Goal: Transaction & Acquisition: Purchase product/service

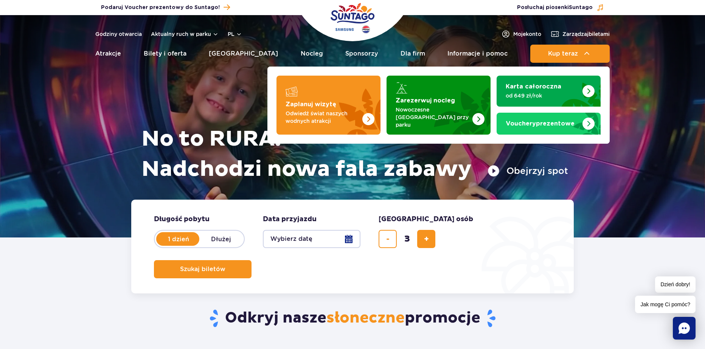
drag, startPoint x: 572, startPoint y: 67, endPoint x: 340, endPoint y: -26, distance: 250.2
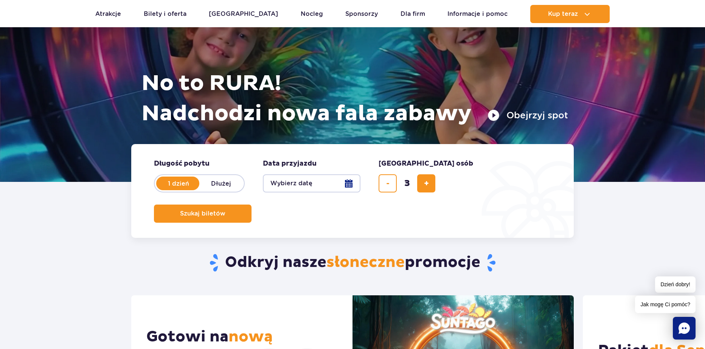
scroll to position [113, 0]
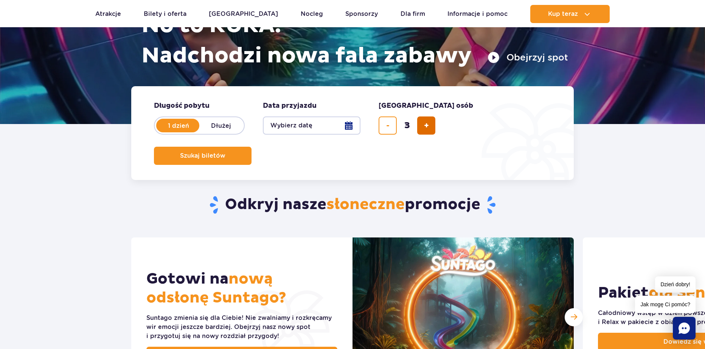
click at [424, 120] on button "dodaj bilet" at bounding box center [426, 125] width 18 height 18
type input "5"
click at [336, 129] on button "Wybierz datę" at bounding box center [312, 125] width 98 height 18
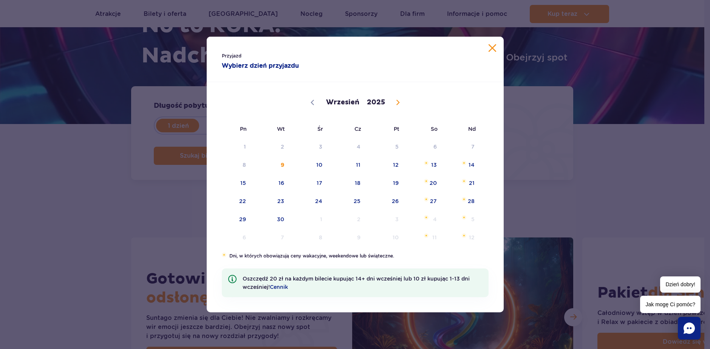
click at [314, 101] on div "Wrzesień Październik Listopad Grudzień 2025" at bounding box center [355, 101] width 267 height 37
click at [284, 165] on span "9" at bounding box center [271, 164] width 38 height 17
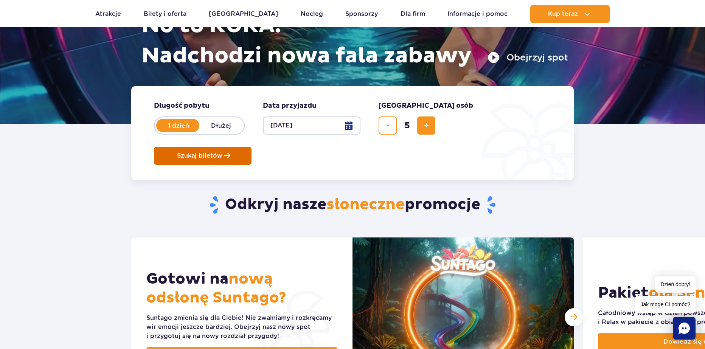
click at [251, 147] on button "Szukaj biletów" at bounding box center [203, 156] width 98 height 18
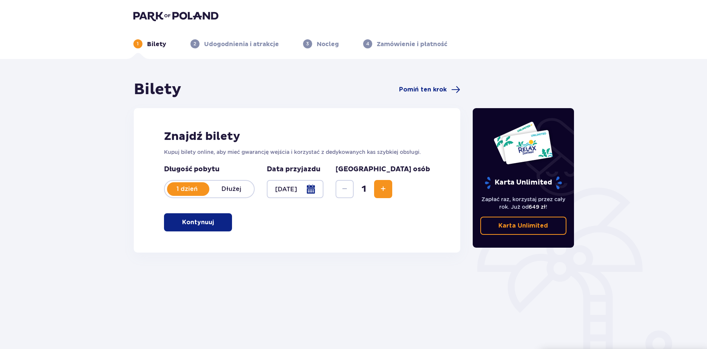
click at [216, 220] on span "button" at bounding box center [215, 222] width 9 height 9
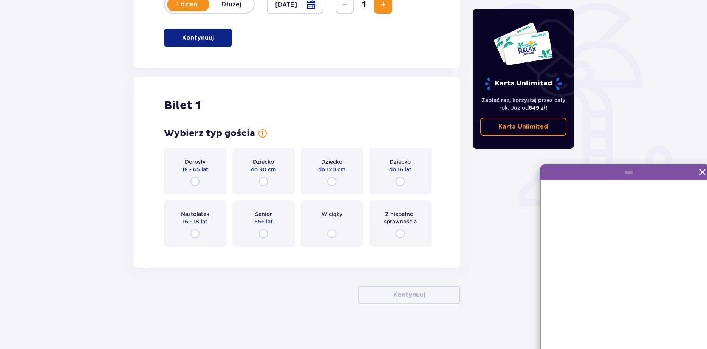
scroll to position [185, 0]
click at [200, 180] on div "Dorosły 18 - 65 lat" at bounding box center [195, 171] width 62 height 46
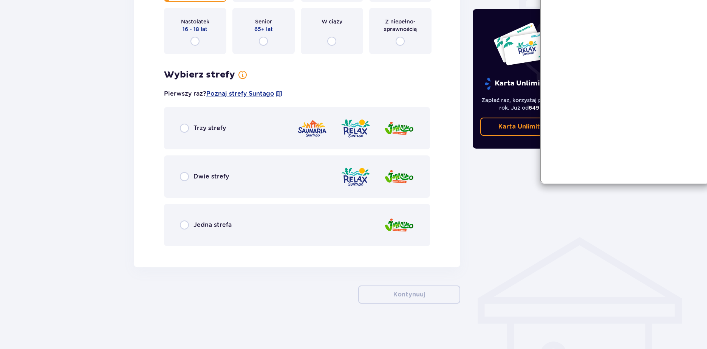
click at [211, 131] on p "Trzy strefy" at bounding box center [210, 128] width 33 height 8
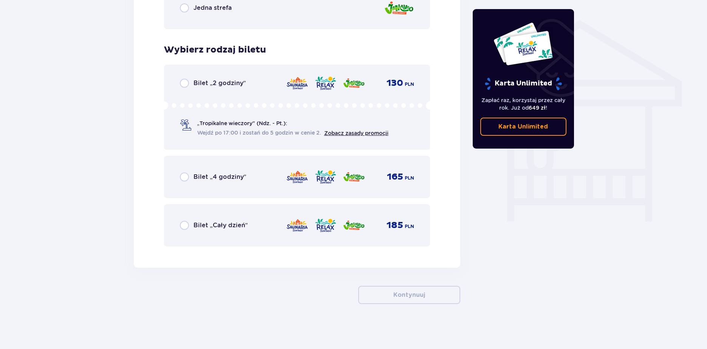
scroll to position [594, 0]
click at [217, 88] on div "Bilet „2 godziny” 130 PLN „Tropikalne wieczory" (Ndz. - Pt.): Wejdź po 17:00 i …" at bounding box center [297, 106] width 266 height 85
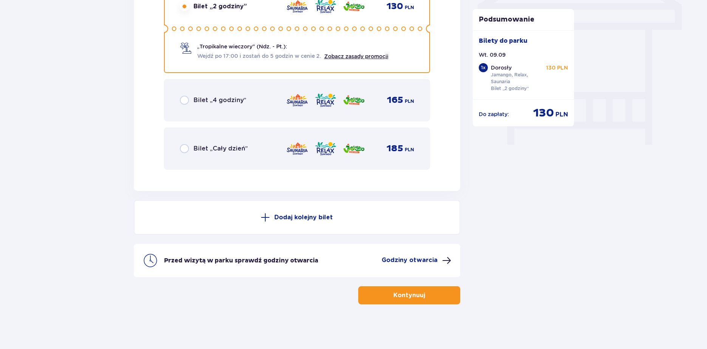
scroll to position [671, 0]
click at [416, 292] on p "Kontynuuj" at bounding box center [409, 294] width 32 height 8
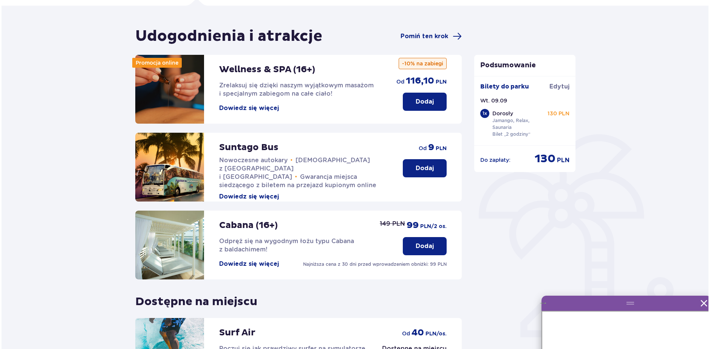
scroll to position [76, 0]
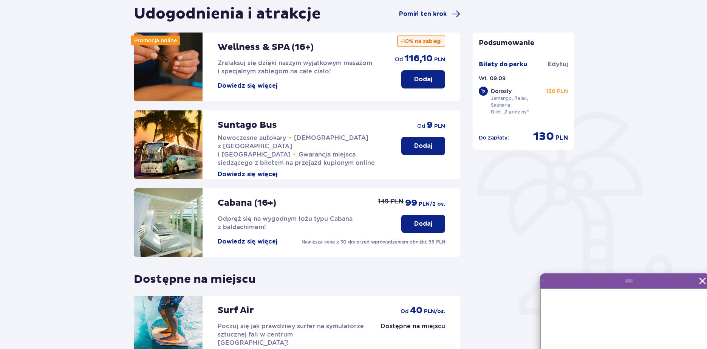
click at [256, 88] on button "Dowiedz się więcej" at bounding box center [248, 86] width 60 height 8
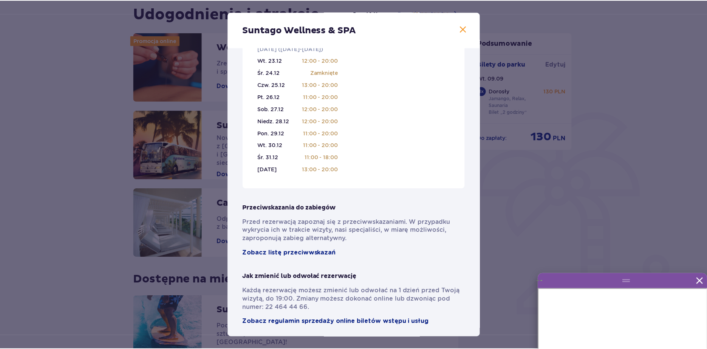
scroll to position [468, 0]
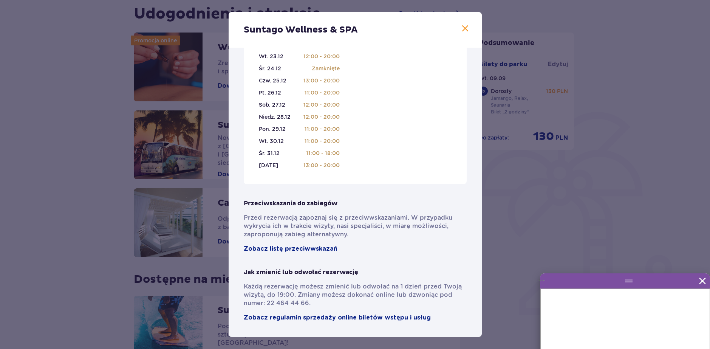
drag, startPoint x: 539, startPoint y: 206, endPoint x: 517, endPoint y: 210, distance: 21.9
click at [539, 206] on div "Suntago Wellness & SPA Pełni pasji profesjonaliści , którzy pomogą Ci dobrać za…" at bounding box center [355, 174] width 710 height 349
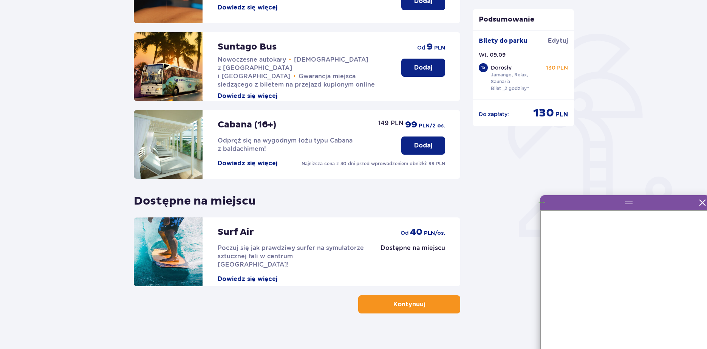
scroll to position [164, 0]
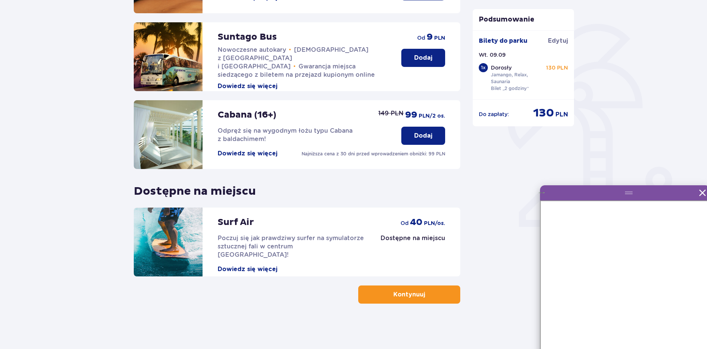
click at [393, 297] on p "Kontynuuj" at bounding box center [409, 294] width 32 height 8
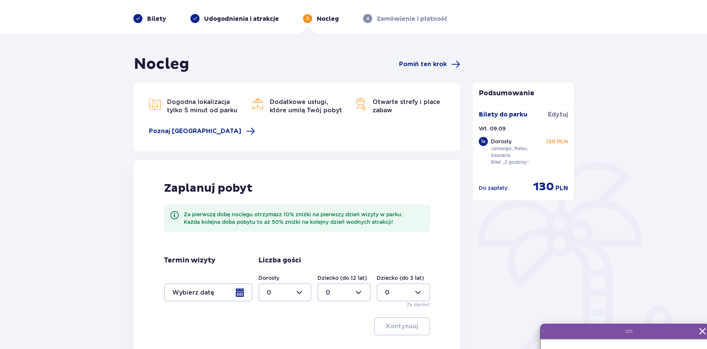
scroll to position [105, 0]
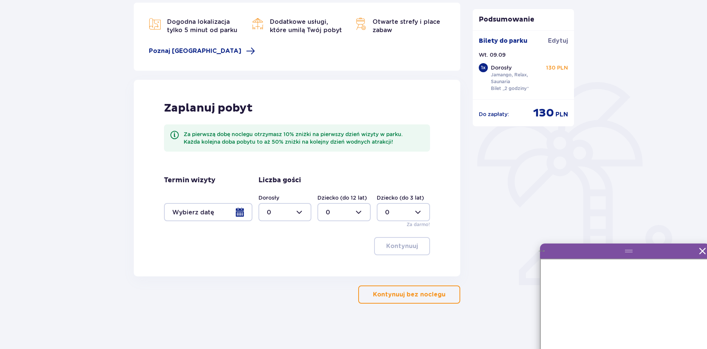
click at [431, 288] on button "Kontynuuj bez noclegu" at bounding box center [409, 294] width 102 height 18
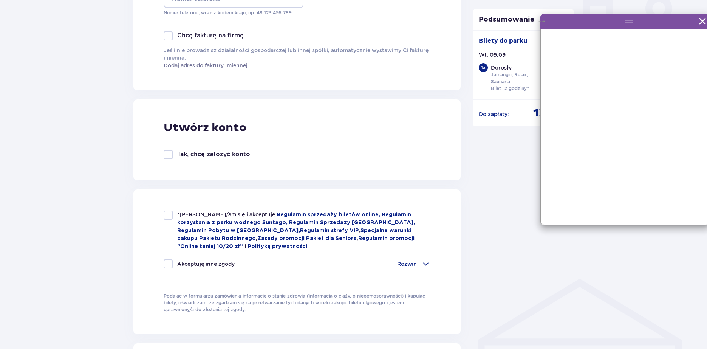
scroll to position [339, 0]
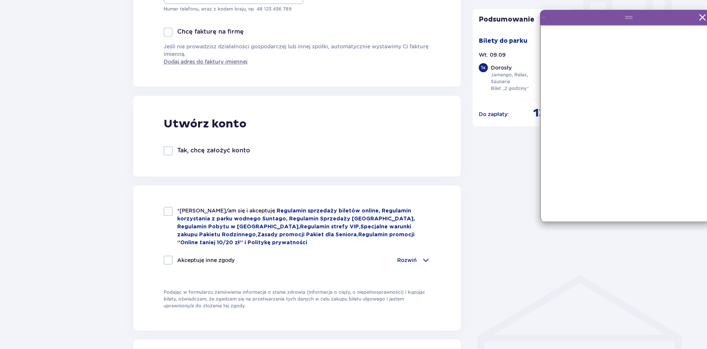
click at [558, 40] on span "Edytuj" at bounding box center [558, 41] width 20 height 8
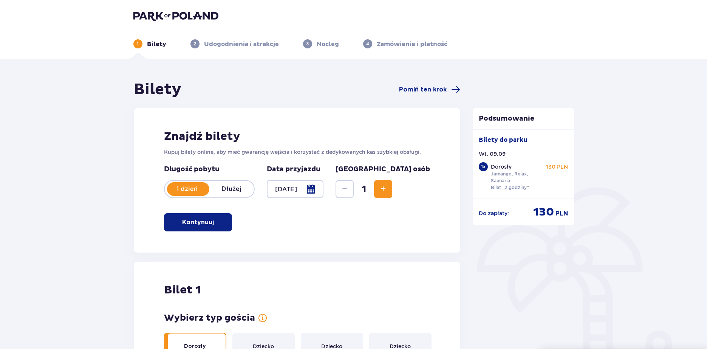
click at [388, 190] on span "Increase" at bounding box center [383, 188] width 9 height 9
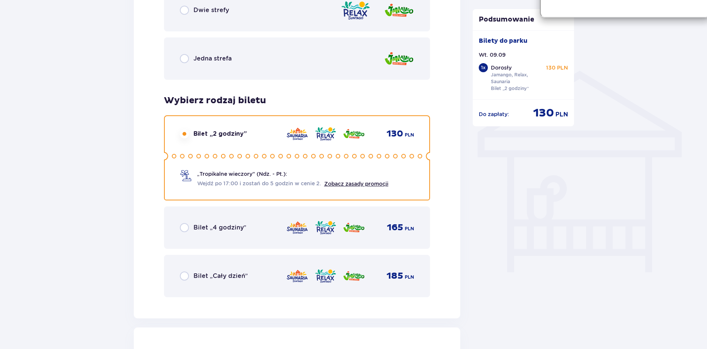
click at [418, 190] on div "Wybierz typ gościa Dorosły 18 - 65 lat Dziecko do 90 cm Dziecko do 120 cm Dziec…" at bounding box center [297, 33] width 266 height 528
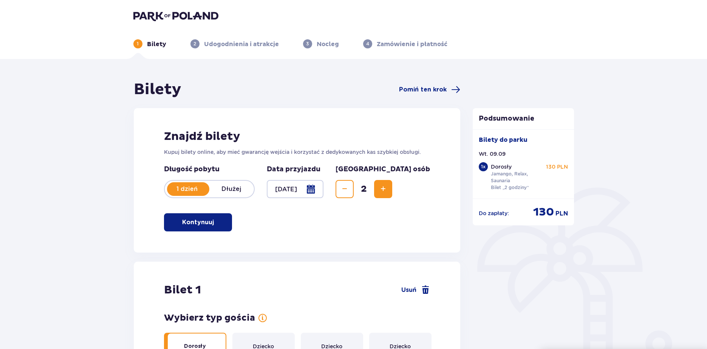
click at [418, 180] on div "[GEOGRAPHIC_DATA] osób 2" at bounding box center [383, 181] width 94 height 33
click at [392, 186] on button "Increase" at bounding box center [383, 189] width 18 height 18
click at [388, 186] on span "Increase" at bounding box center [383, 188] width 9 height 9
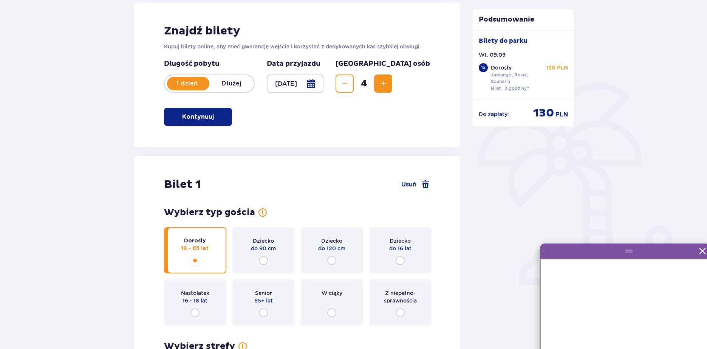
click at [388, 86] on span "Increase" at bounding box center [383, 83] width 9 height 9
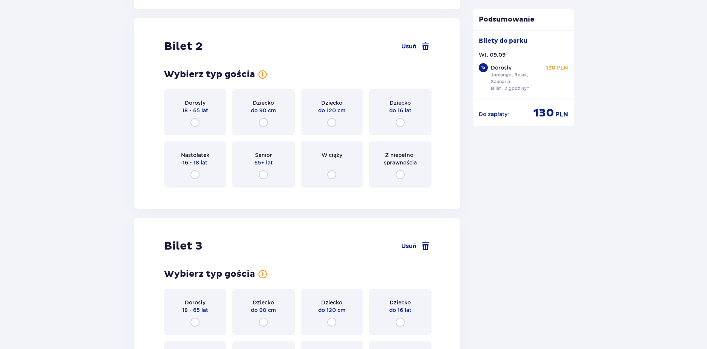
scroll to position [861, 0]
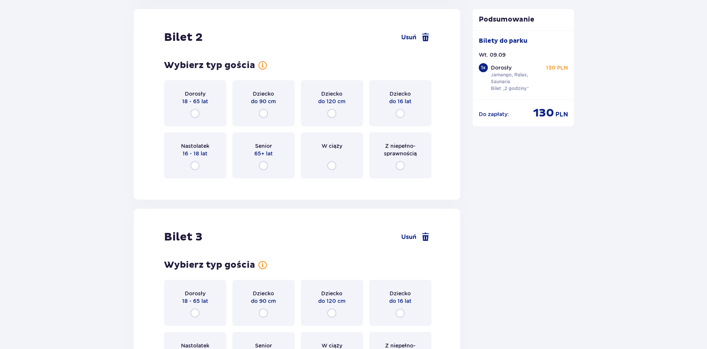
click at [192, 101] on p "18 - 65 lat" at bounding box center [195, 102] width 26 height 8
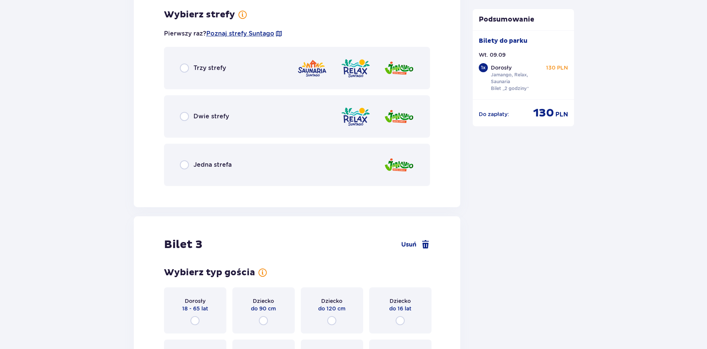
click at [227, 70] on div "Trzy strefy" at bounding box center [297, 68] width 266 height 42
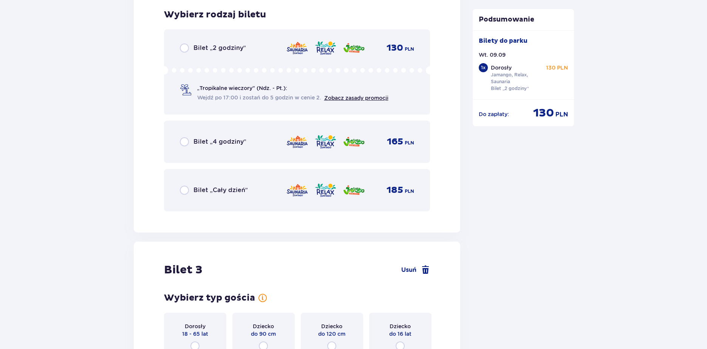
click at [235, 57] on div "Bilet „2 godziny” 130 PLN „Tropikalne wieczory" (Ndz. - Pt.): Wejdź po 17:00 i …" at bounding box center [297, 71] width 266 height 85
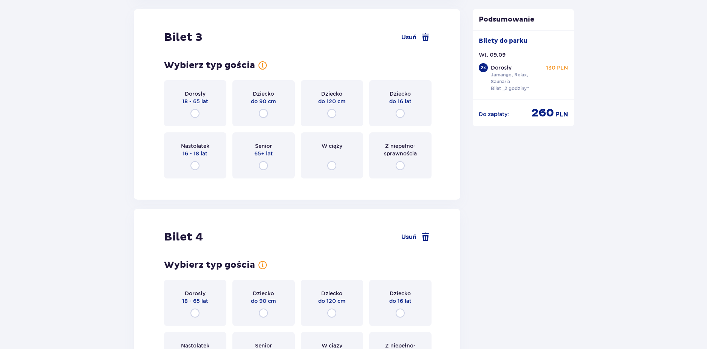
click at [197, 148] on p "Nastolatek" at bounding box center [195, 146] width 28 height 8
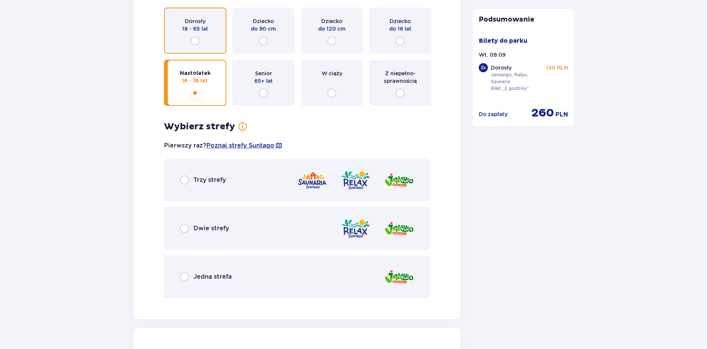
click at [193, 40] on input "radio" at bounding box center [195, 40] width 9 height 9
radio input "true"
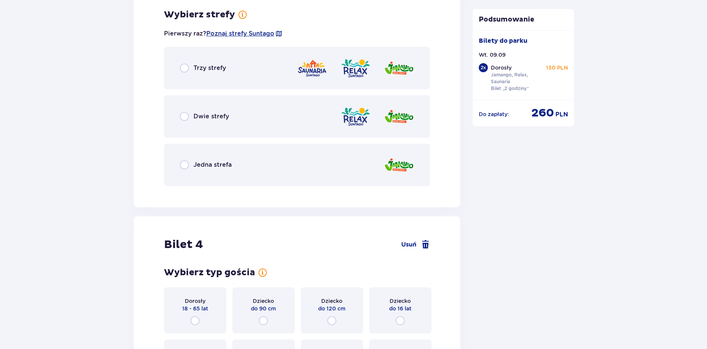
click at [216, 66] on p "Trzy strefy" at bounding box center [210, 68] width 33 height 8
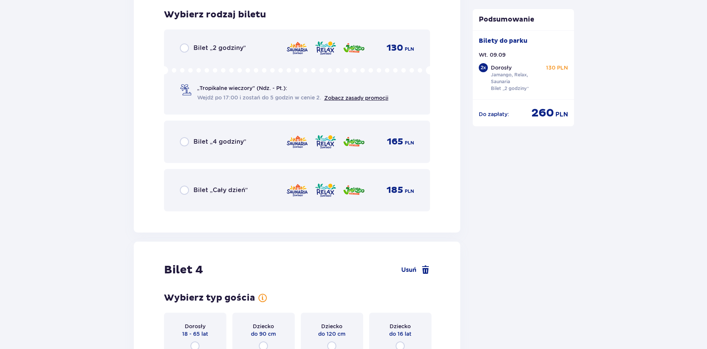
click at [214, 47] on p "Bilet „2 godziny”" at bounding box center [220, 48] width 53 height 8
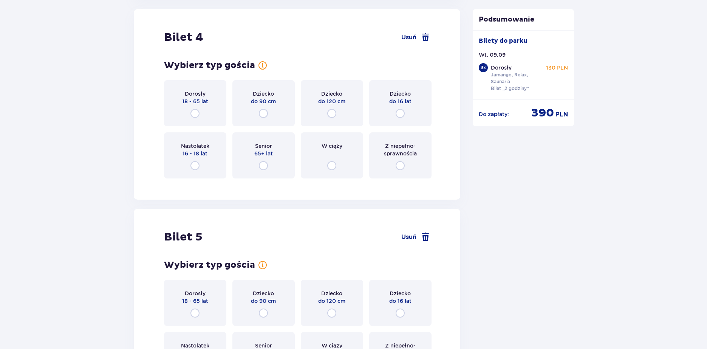
click at [200, 92] on p "Dorosły" at bounding box center [195, 94] width 21 height 8
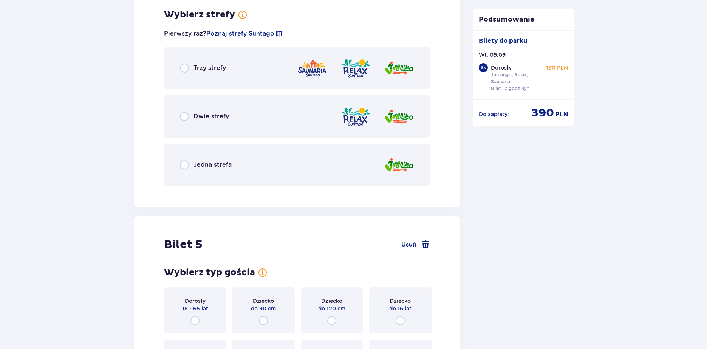
click at [228, 80] on div "Trzy strefy" at bounding box center [297, 68] width 266 height 42
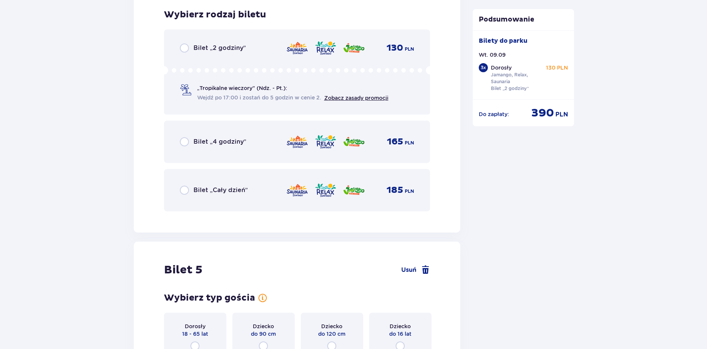
click at [220, 59] on div "Bilet „2 godziny” 130 PLN „Tropikalne wieczory" (Ndz. - Pt.): Wejdź po 17:00 i …" at bounding box center [297, 71] width 266 height 85
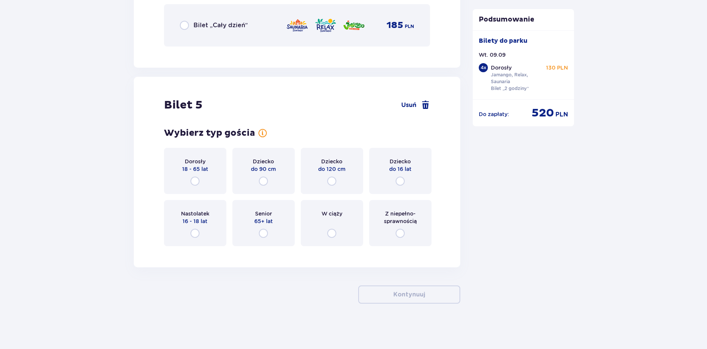
click at [189, 169] on p "18 - 65 lat" at bounding box center [195, 169] width 26 height 8
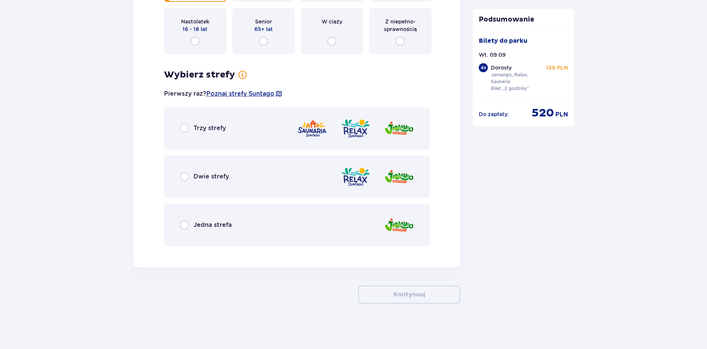
click at [234, 132] on div "Trzy strefy" at bounding box center [297, 128] width 266 height 42
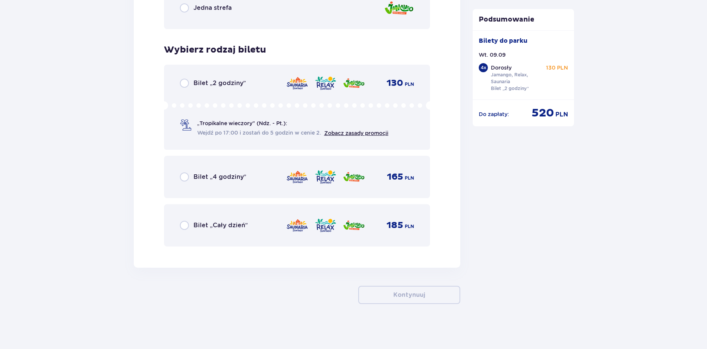
scroll to position [3030, 0]
click at [226, 91] on div "Bilet „2 godziny” 130 PLN „Tropikalne wieczory" (Ndz. - Pt.): Wejdź po 17:00 i …" at bounding box center [297, 106] width 266 height 85
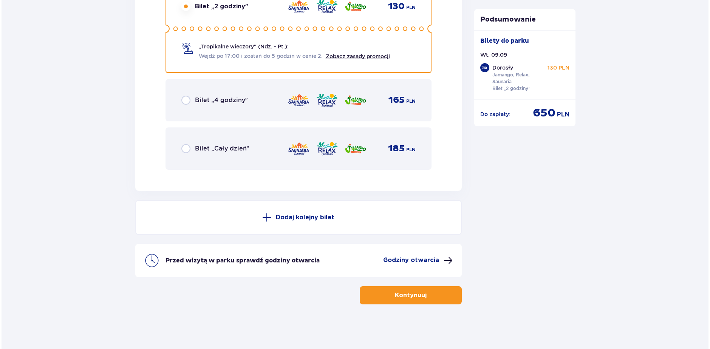
scroll to position [3107, 0]
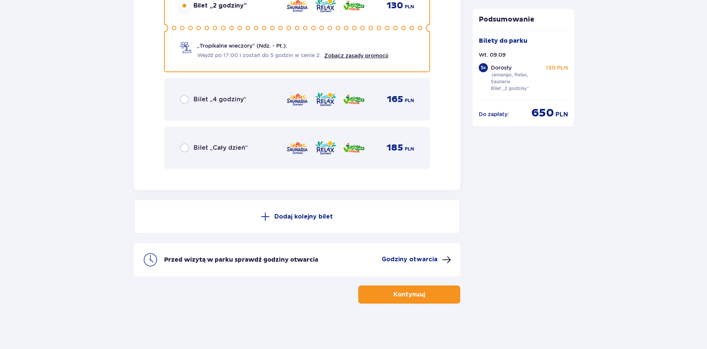
click at [423, 258] on p "Godziny otwarcia" at bounding box center [410, 259] width 56 height 8
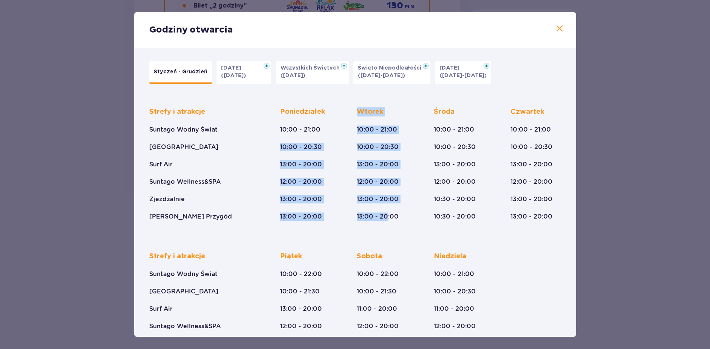
drag, startPoint x: 330, startPoint y: 130, endPoint x: 387, endPoint y: 217, distance: 104.5
click at [387, 217] on div "Strefy i atrakcje Suntago Wodny Świat Crocodile Island Surf Air Suntago Wellnes…" at bounding box center [355, 157] width 412 height 125
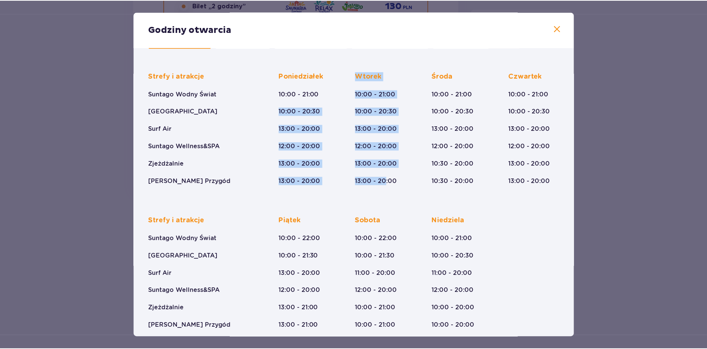
scroll to position [38, 0]
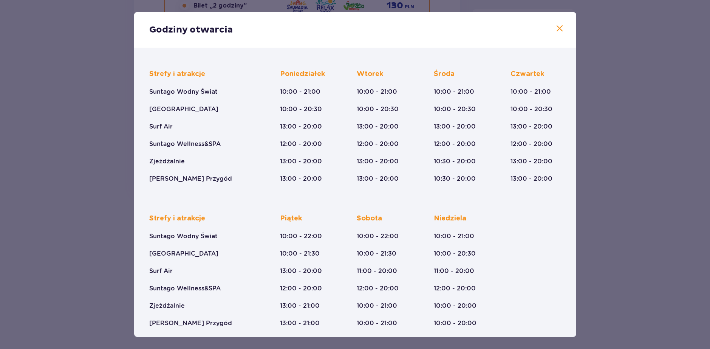
click at [410, 260] on div "Strefy i atrakcje Suntago Wodny Świat Crocodile Island Surf Air Suntago Wellnes…" at bounding box center [355, 264] width 412 height 125
drag, startPoint x: 378, startPoint y: 90, endPoint x: 478, endPoint y: 96, distance: 99.9
click at [424, 125] on div "Strefy i atrakcje Suntago Wodny Świat Crocodile Island Surf Air Suntago Wellnes…" at bounding box center [355, 119] width 412 height 125
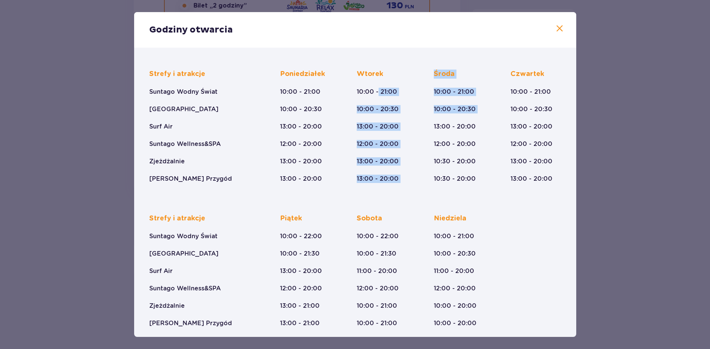
click at [555, 25] on span at bounding box center [559, 28] width 9 height 9
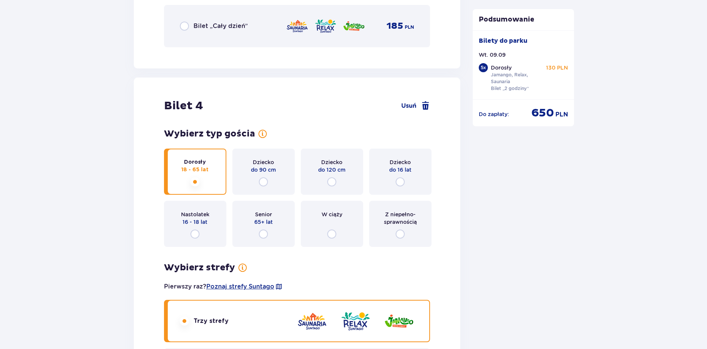
scroll to position [1822, 0]
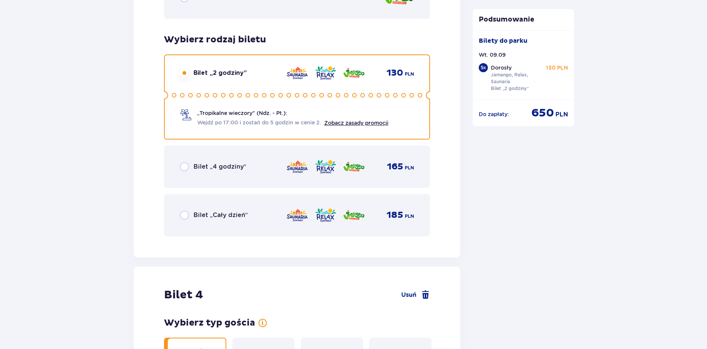
drag, startPoint x: 706, startPoint y: 191, endPoint x: 705, endPoint y: 47, distance: 143.3
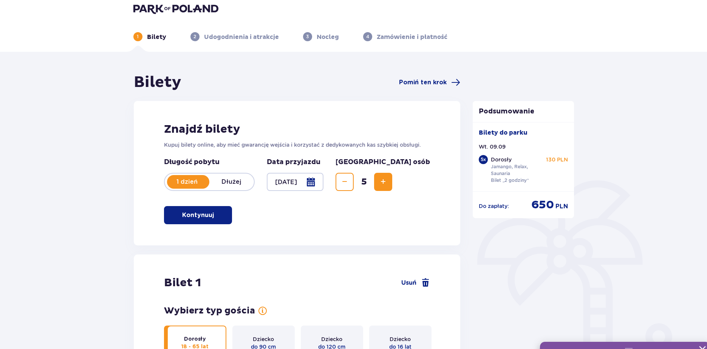
scroll to position [0, 0]
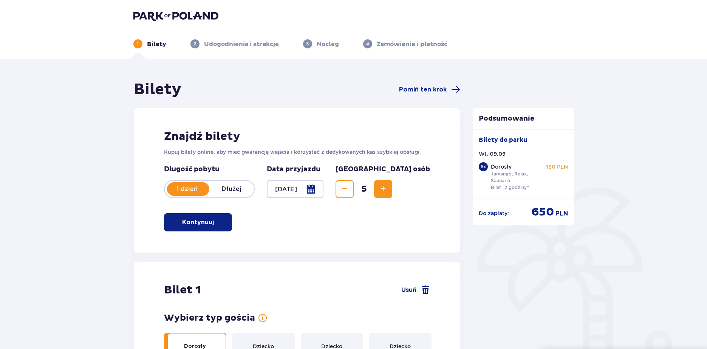
click at [157, 17] on img at bounding box center [175, 16] width 85 height 11
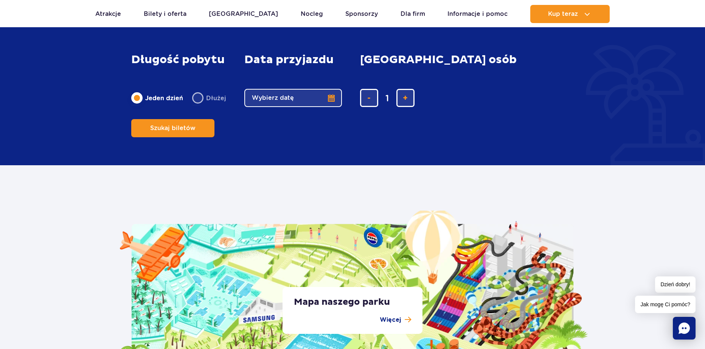
scroll to position [1417, 0]
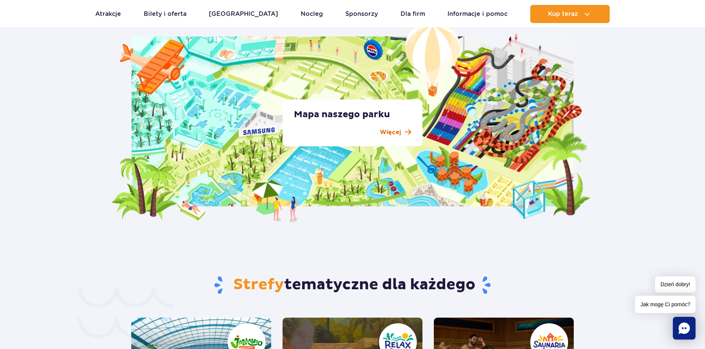
click at [407, 131] on span at bounding box center [407, 132] width 6 height 7
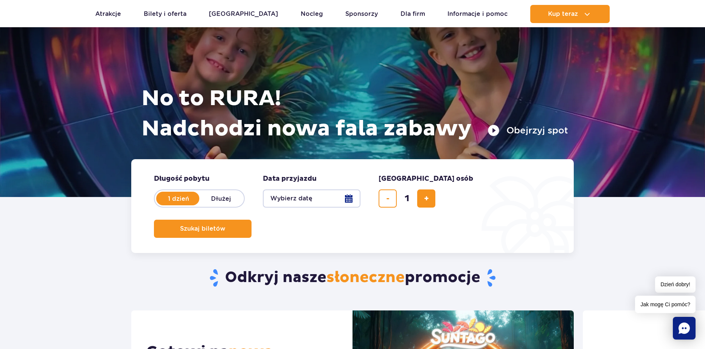
scroll to position [0, 0]
